Goal: Task Accomplishment & Management: Manage account settings

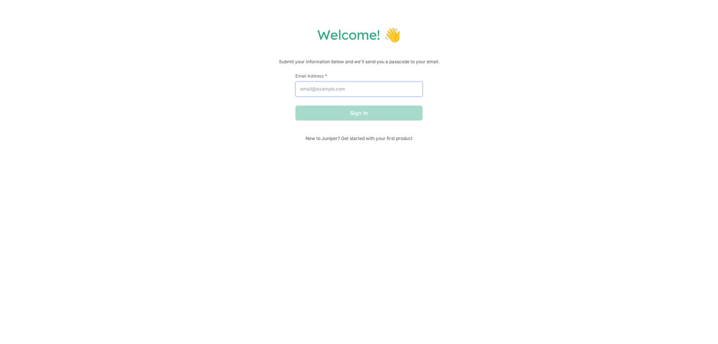
drag, startPoint x: 0, startPoint y: 0, endPoint x: 318, endPoint y: 92, distance: 331.4
click at [318, 92] on input "Email Address *" at bounding box center [359, 89] width 127 height 15
paste input "[EMAIL_ADDRESS][DOMAIN_NAME]:#1Penelope"
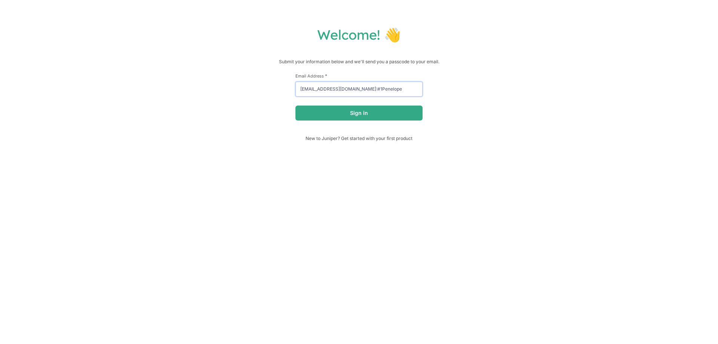
drag, startPoint x: 388, startPoint y: 94, endPoint x: 344, endPoint y: 95, distance: 43.8
click at [344, 95] on input "[EMAIL_ADDRESS][DOMAIN_NAME]:#1Penelope" at bounding box center [359, 89] width 127 height 15
type input "[EMAIL_ADDRESS][DOMAIN_NAME]"
click at [296, 106] on button "Sign in" at bounding box center [359, 113] width 127 height 15
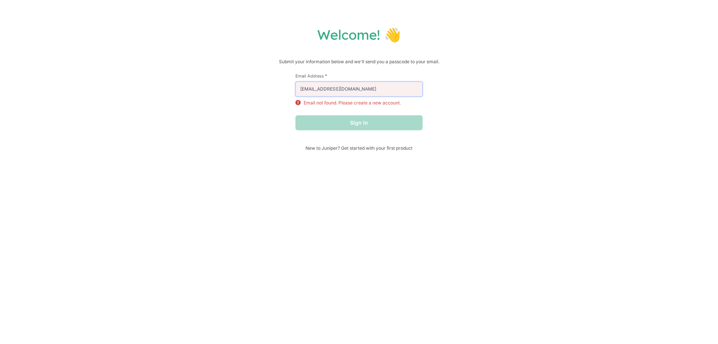
click at [349, 92] on input "[EMAIL_ADDRESS][DOMAIN_NAME]" at bounding box center [359, 89] width 127 height 15
click at [351, 128] on div "Sign in" at bounding box center [359, 122] width 127 height 15
click at [357, 88] on input "[EMAIL_ADDRESS][DOMAIN_NAME]" at bounding box center [359, 89] width 127 height 15
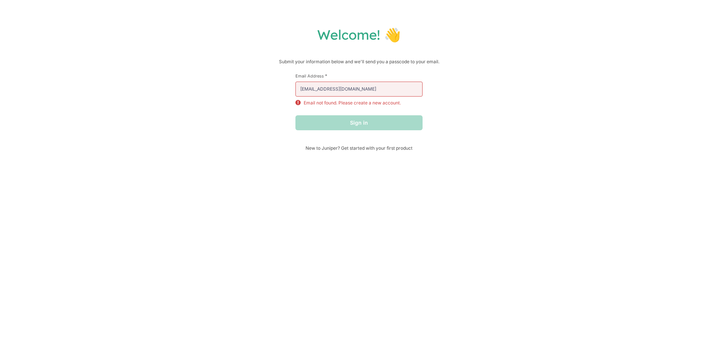
click at [359, 123] on div "Sign in" at bounding box center [359, 122] width 127 height 15
click at [357, 96] on input "[EMAIL_ADDRESS][DOMAIN_NAME]" at bounding box center [359, 89] width 127 height 15
click at [512, 74] on div "Welcome! 👋 Submit your information below and we'll send you a passcode to your …" at bounding box center [359, 88] width 704 height 125
